Goal: Task Accomplishment & Management: Complete application form

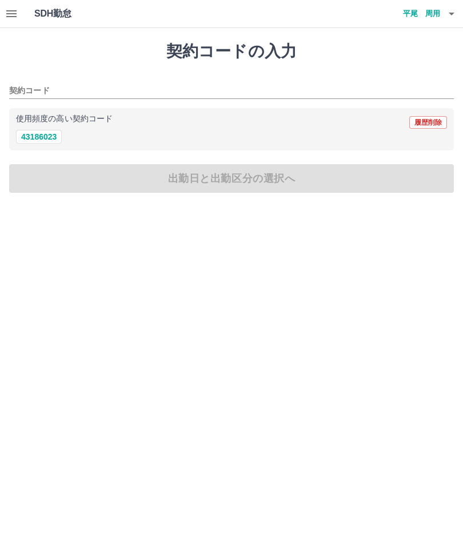
click at [431, 14] on h4 "平尾　周用" at bounding box center [406, 13] width 69 height 27
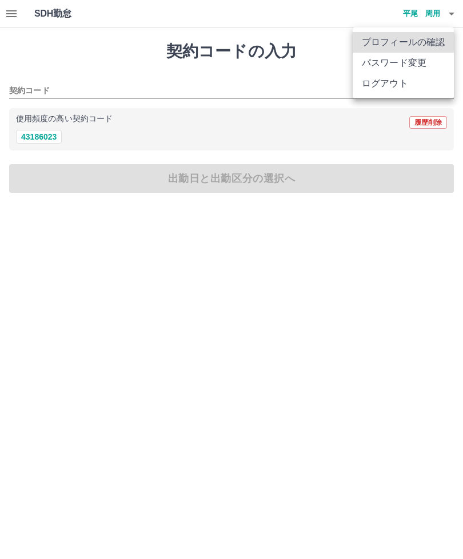
click at [400, 90] on li "ログアウト" at bounding box center [403, 83] width 101 height 21
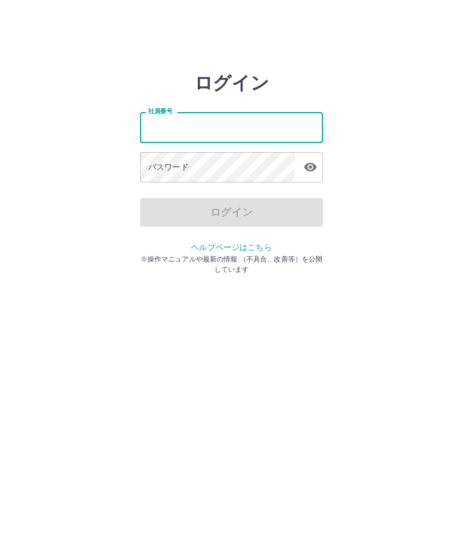
click at [255, 134] on input "社員番号" at bounding box center [231, 127] width 183 height 30
click at [287, 134] on input "社員番号" at bounding box center [231, 127] width 183 height 30
click at [224, 126] on input "社員番号" at bounding box center [231, 127] width 183 height 30
click at [272, 130] on input "社員番号" at bounding box center [231, 127] width 183 height 30
click at [255, 124] on input "社員番号" at bounding box center [231, 127] width 183 height 30
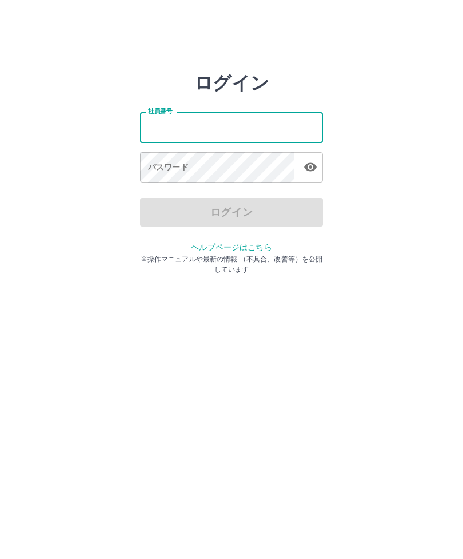
click at [263, 134] on input "社員番号" at bounding box center [231, 127] width 183 height 30
type input "*******"
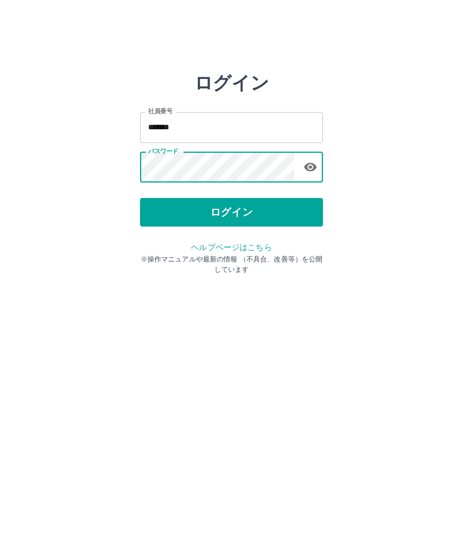
click at [269, 212] on button "ログイン" at bounding box center [231, 212] width 183 height 29
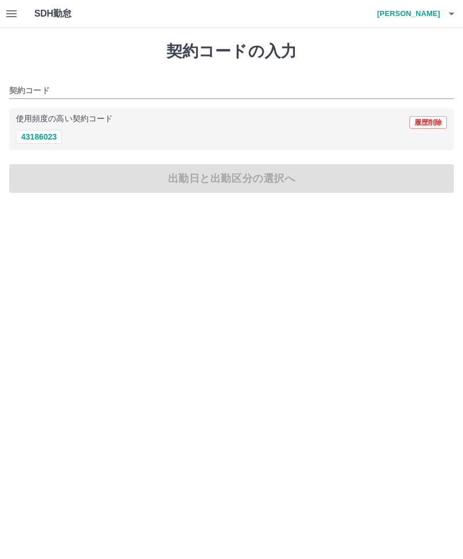
click at [49, 142] on button "43186023" at bounding box center [39, 137] width 46 height 14
type input "********"
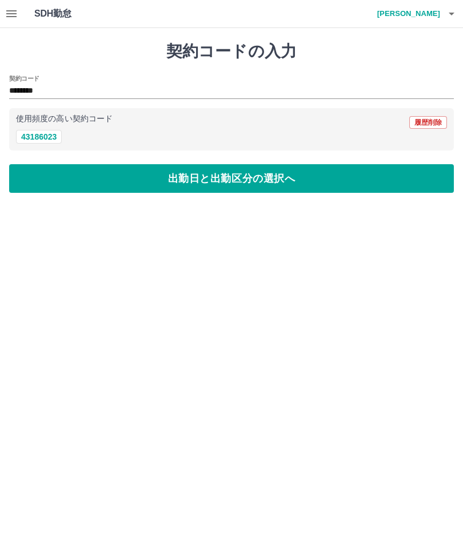
click at [104, 180] on button "出勤日と出勤区分の選択へ" at bounding box center [231, 178] width 445 height 29
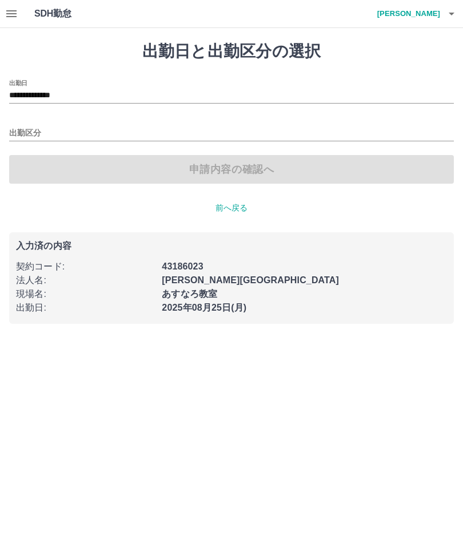
click at [30, 132] on input "出勤区分" at bounding box center [231, 133] width 445 height 14
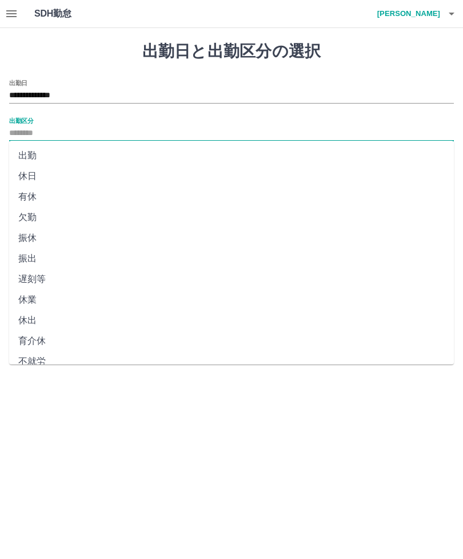
click at [41, 156] on li "出勤" at bounding box center [231, 155] width 445 height 21
type input "**"
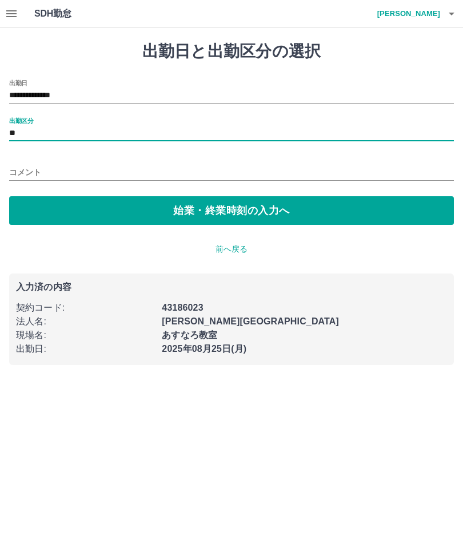
click at [100, 212] on button "始業・終業時刻の入力へ" at bounding box center [231, 210] width 445 height 29
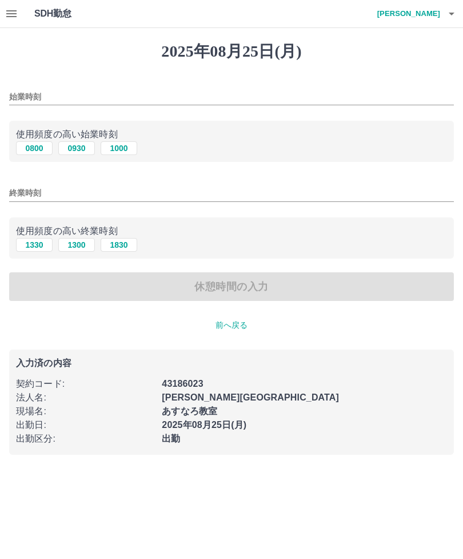
click at [181, 90] on input "始業時刻" at bounding box center [231, 97] width 445 height 17
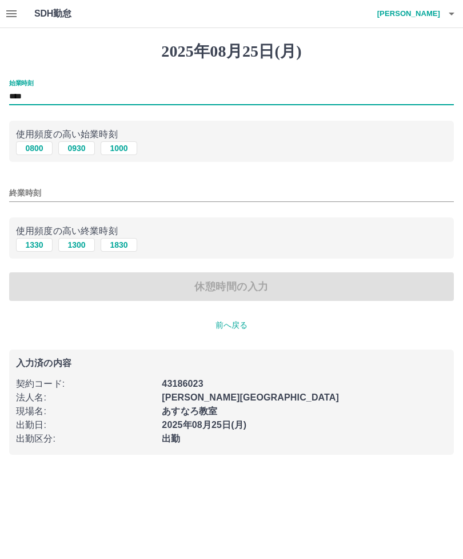
type input "****"
click at [231, 181] on div "終業時刻" at bounding box center [231, 189] width 445 height 27
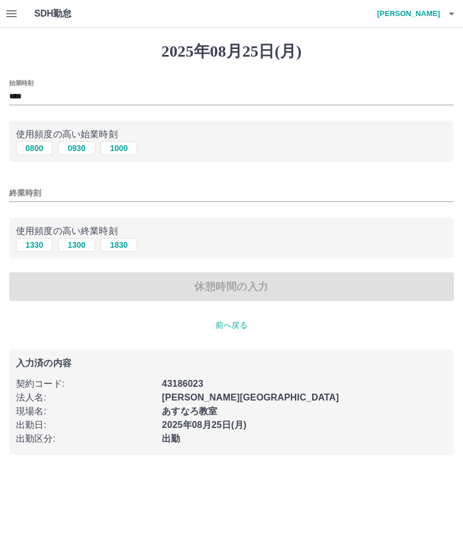
click at [151, 188] on input "終業時刻" at bounding box center [231, 193] width 445 height 17
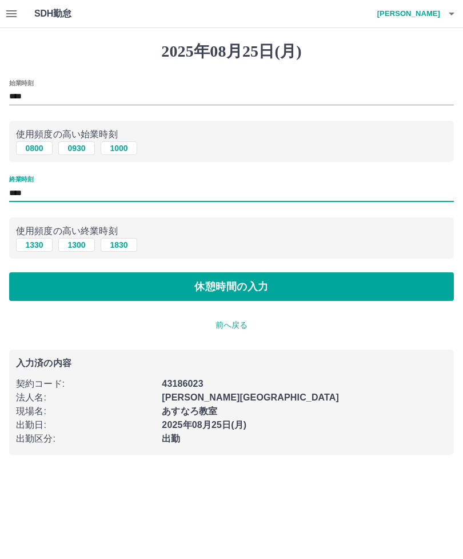
type input "****"
click at [206, 287] on button "休憩時間の入力" at bounding box center [231, 286] width 445 height 29
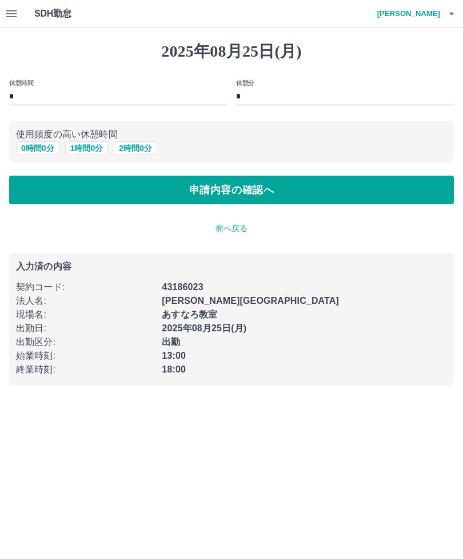
click at [314, 190] on button "申請内容の確認へ" at bounding box center [231, 190] width 445 height 29
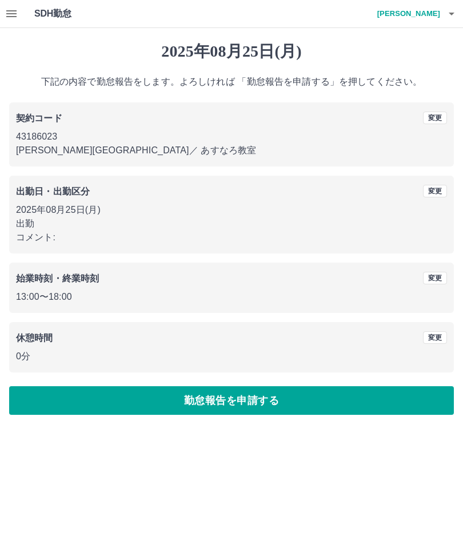
click at [272, 409] on button "勤怠報告を申請する" at bounding box center [231, 400] width 445 height 29
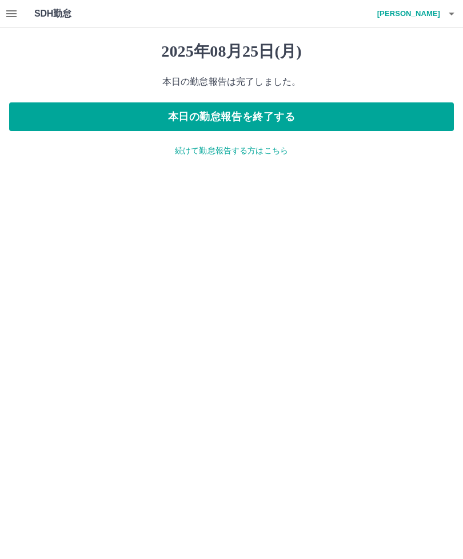
click at [396, 112] on button "本日の勤怠報告を終了する" at bounding box center [231, 116] width 445 height 29
